Goal: Task Accomplishment & Management: Manage account settings

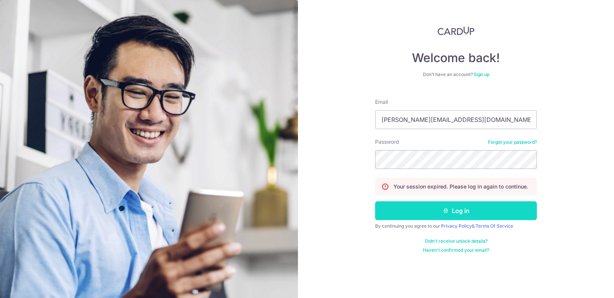
click at [464, 214] on button "Log in" at bounding box center [456, 210] width 162 height 19
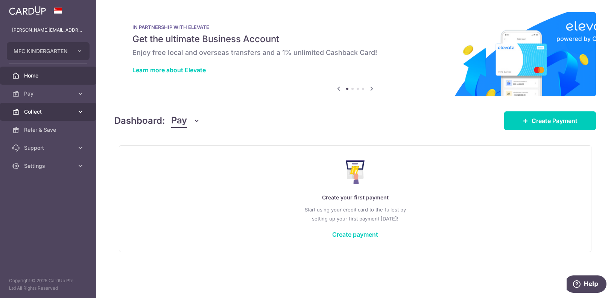
click at [52, 114] on span "Collect" at bounding box center [49, 112] width 50 height 8
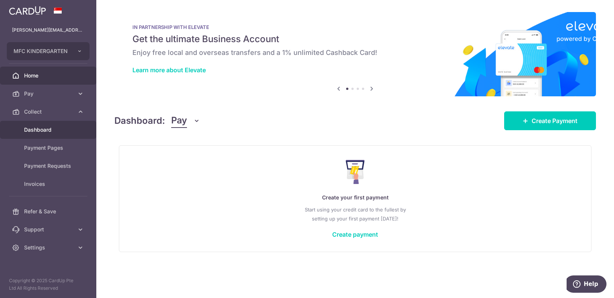
click at [52, 133] on span "Dashboard" at bounding box center [49, 130] width 50 height 8
